Goal: Understand process/instructions: Learn how to perform a task or action

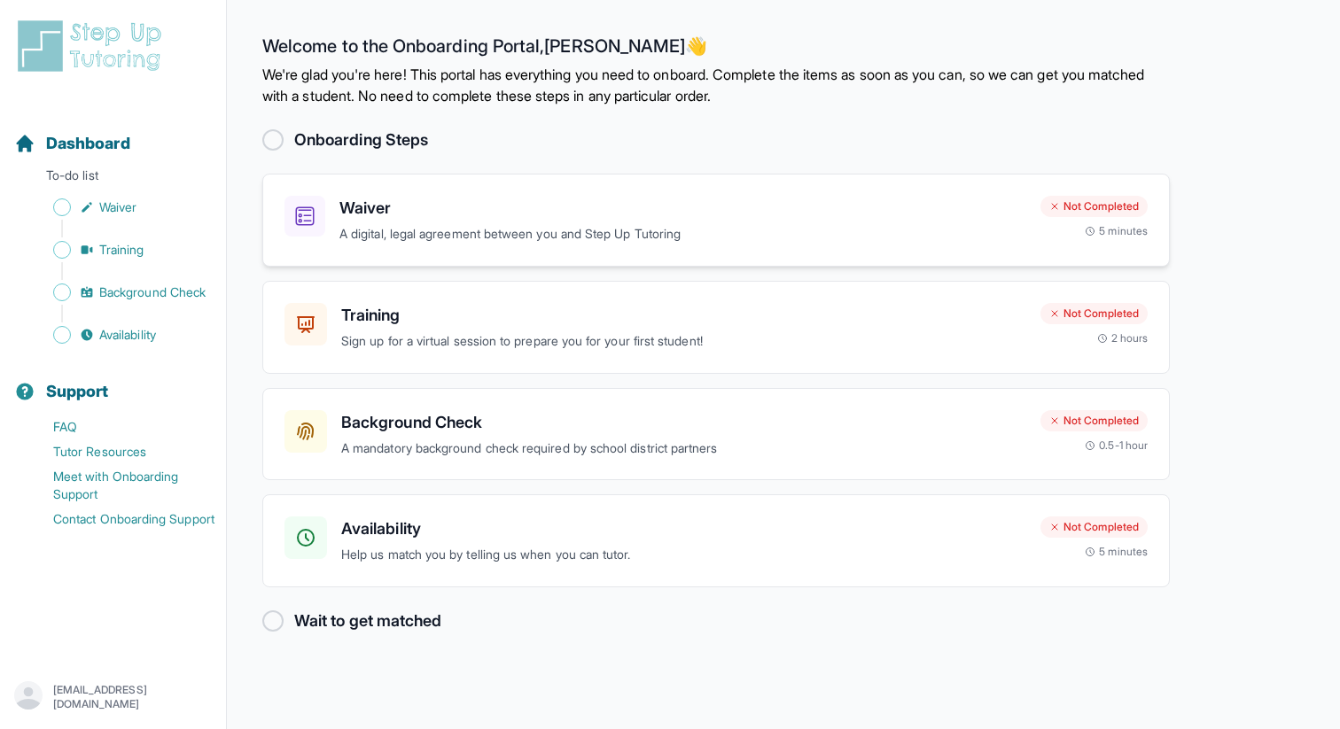
click at [666, 205] on h3 "Waiver" at bounding box center [682, 208] width 687 height 25
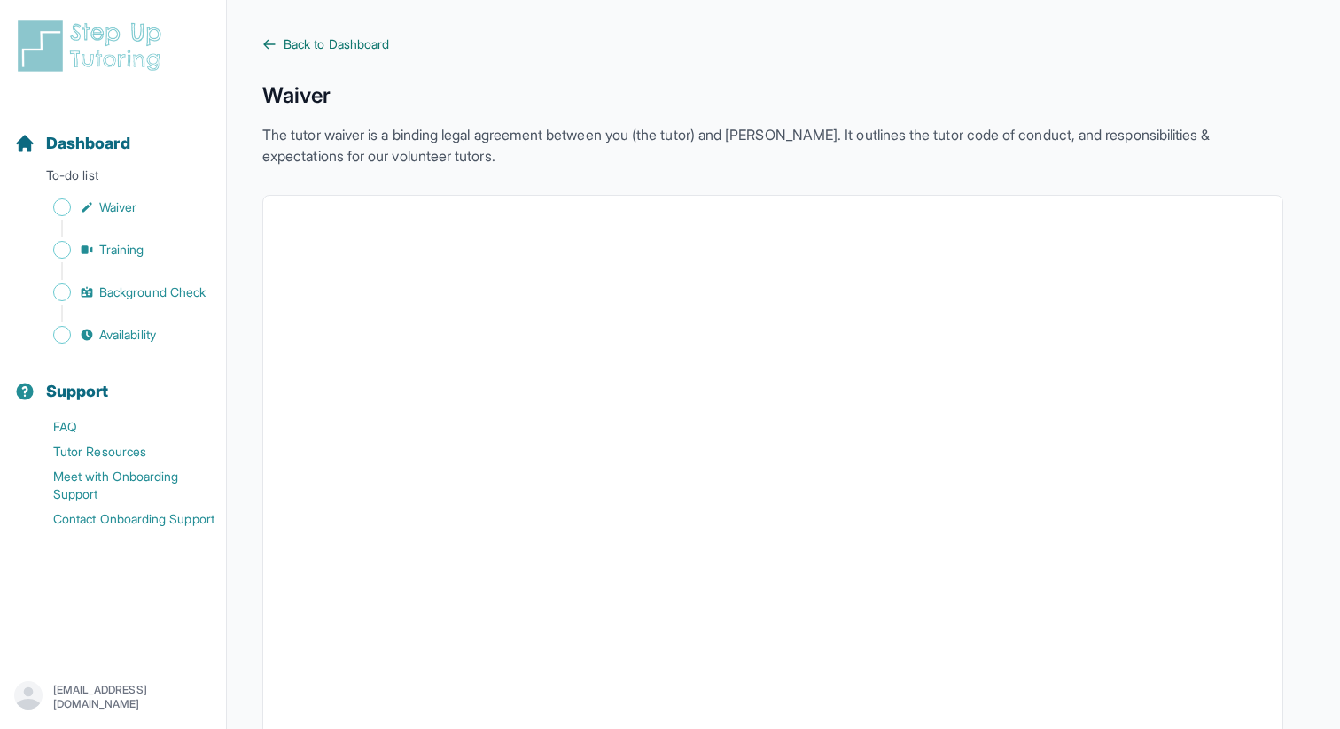
click at [322, 40] on span "Back to Dashboard" at bounding box center [336, 44] width 105 height 18
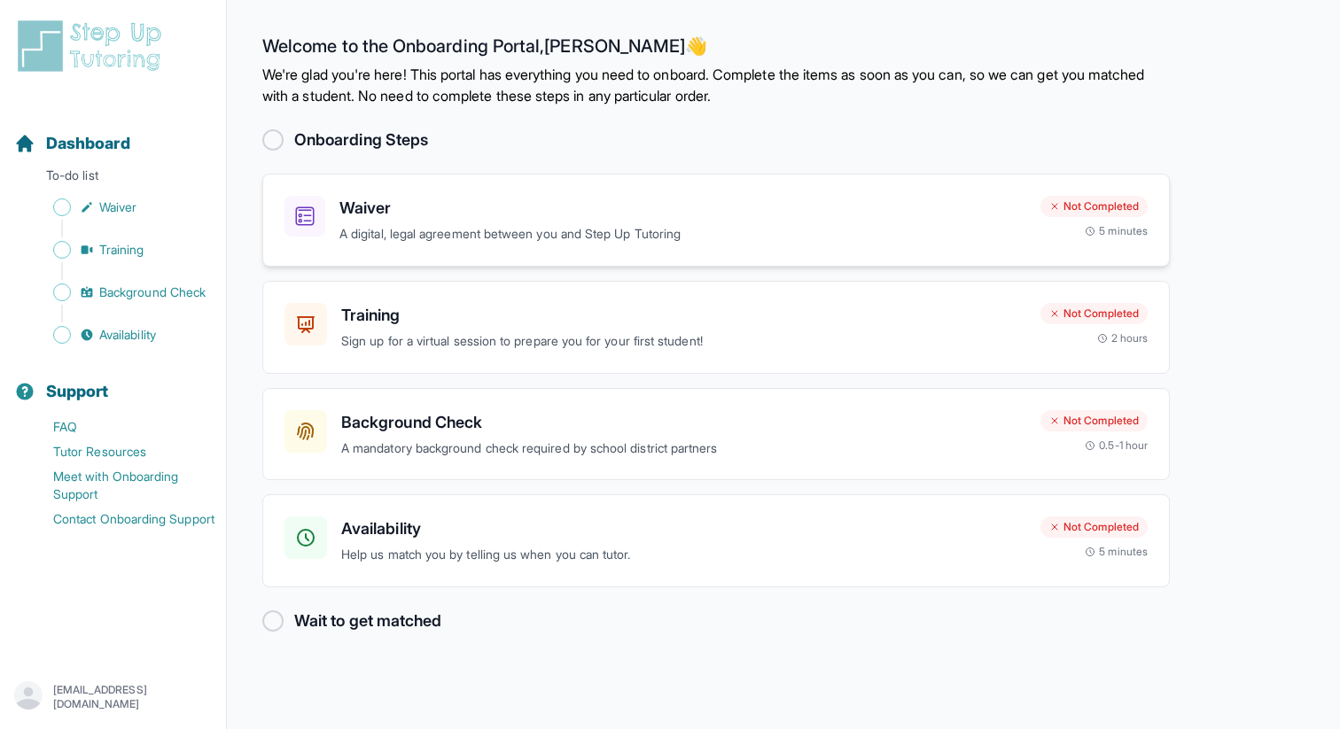
click at [582, 244] on div "Waiver A digital, legal agreement between you and Step Up Tutoring Not Complete…" at bounding box center [715, 220] width 907 height 93
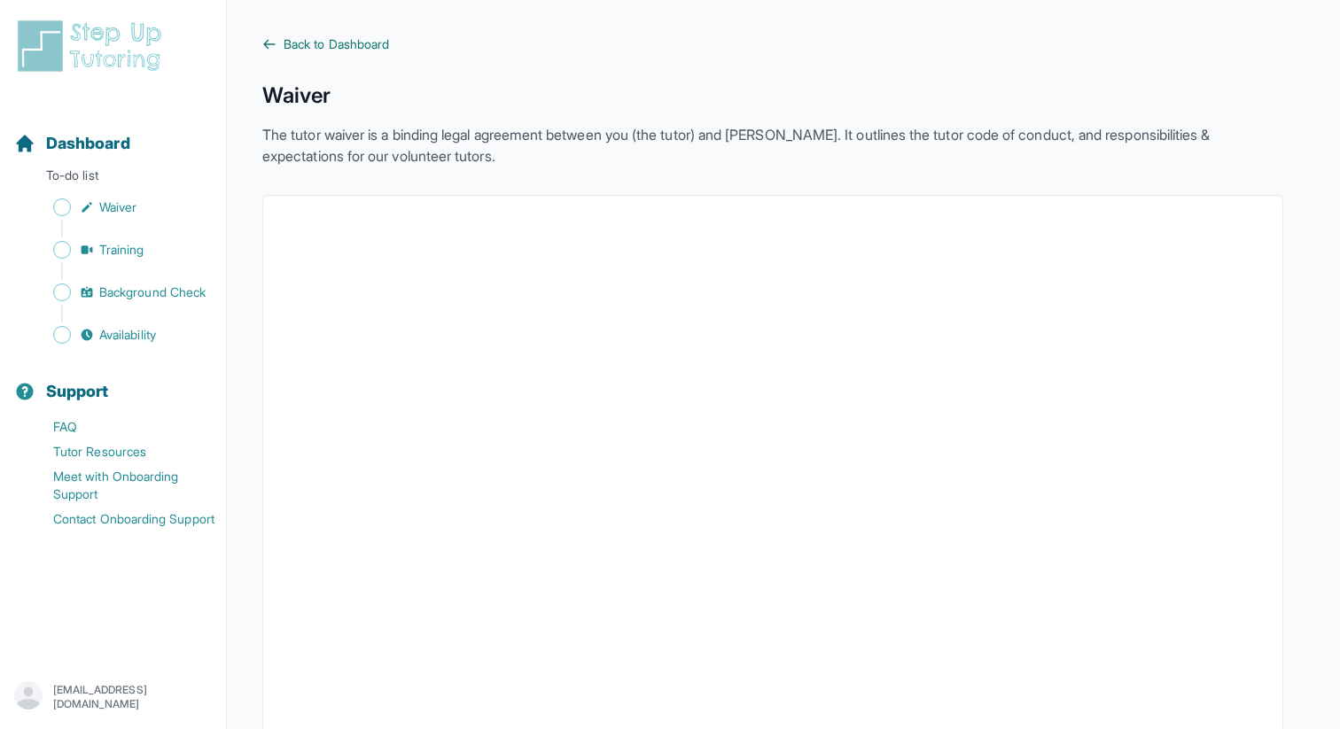
click at [292, 43] on span "Back to Dashboard" at bounding box center [336, 44] width 105 height 18
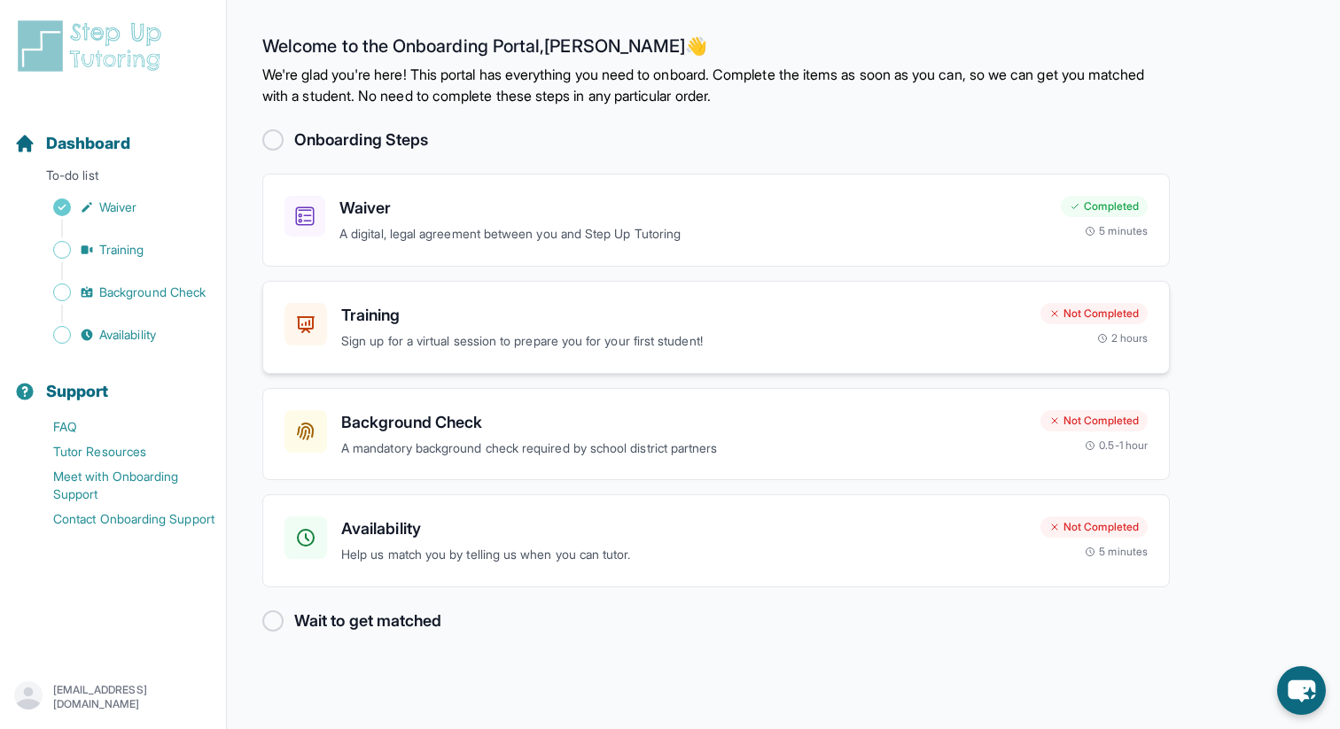
click at [610, 346] on p "Sign up for a virtual session to prepare you for your first student!" at bounding box center [683, 341] width 685 height 20
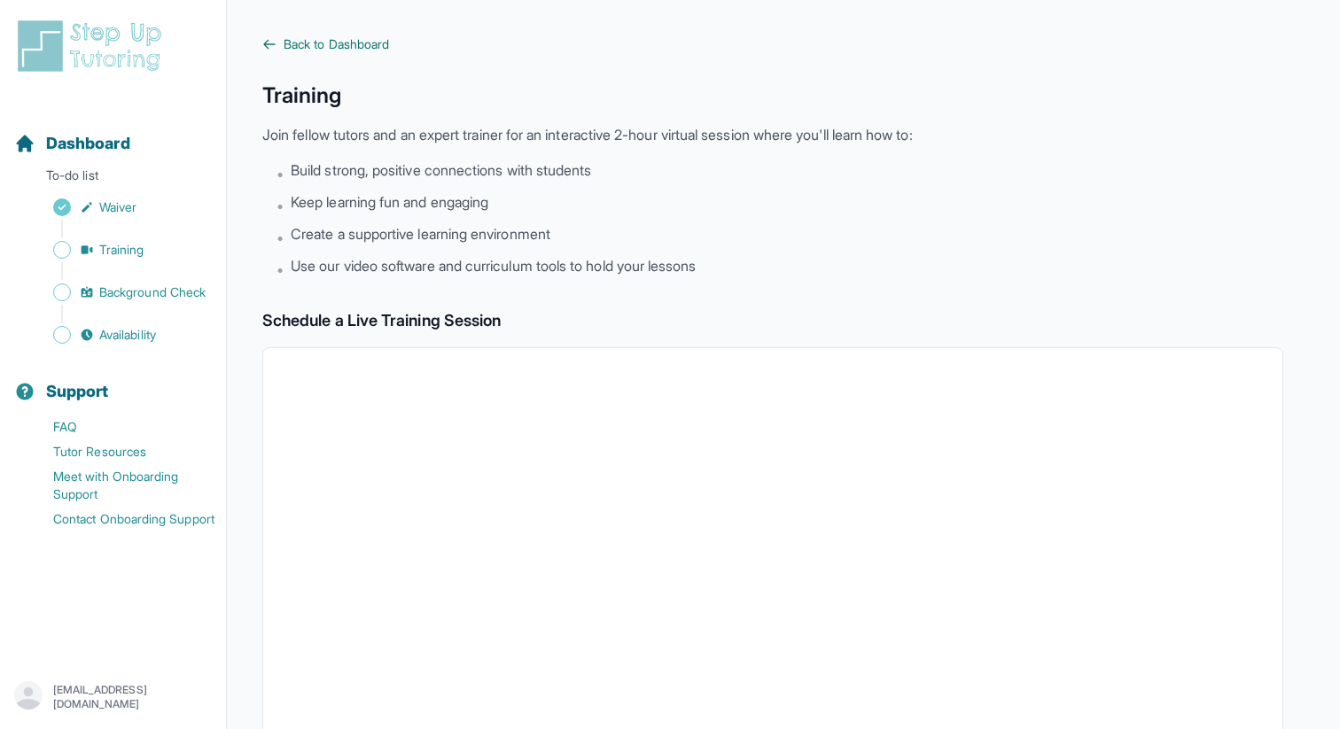
click at [369, 43] on span "Back to Dashboard" at bounding box center [336, 44] width 105 height 18
